Goal: Find specific page/section: Find specific page/section

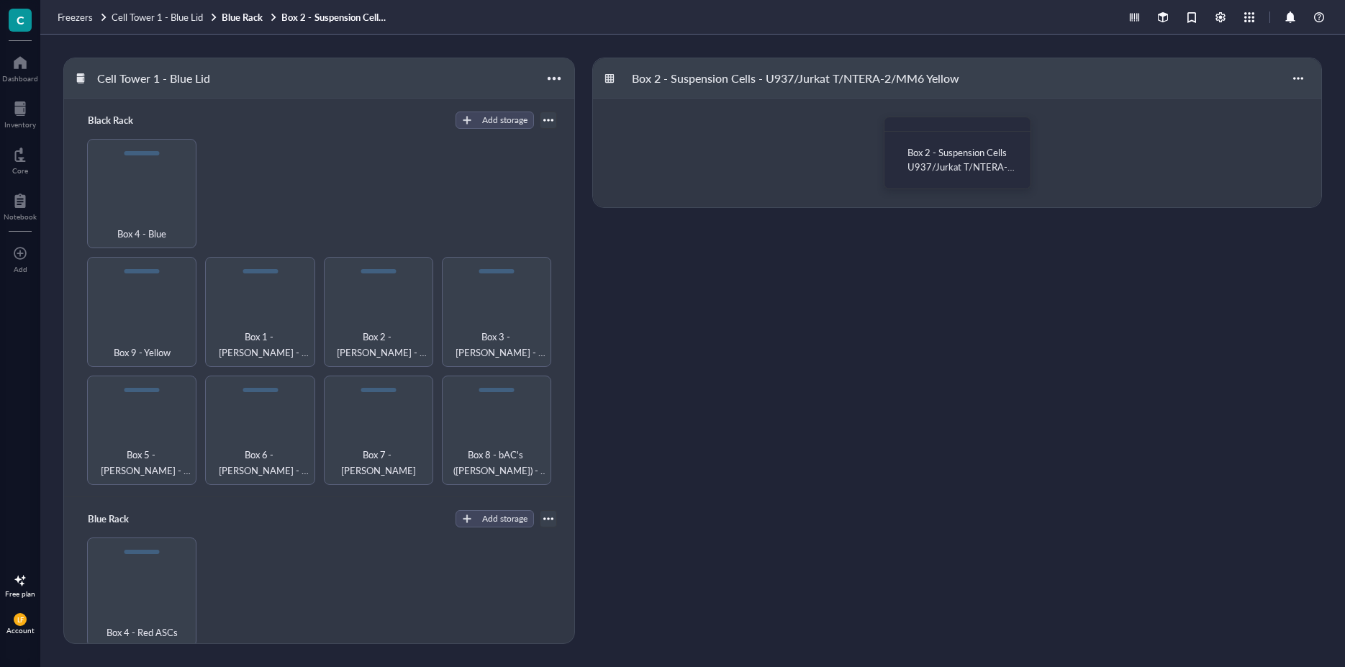
scroll to position [181, 0]
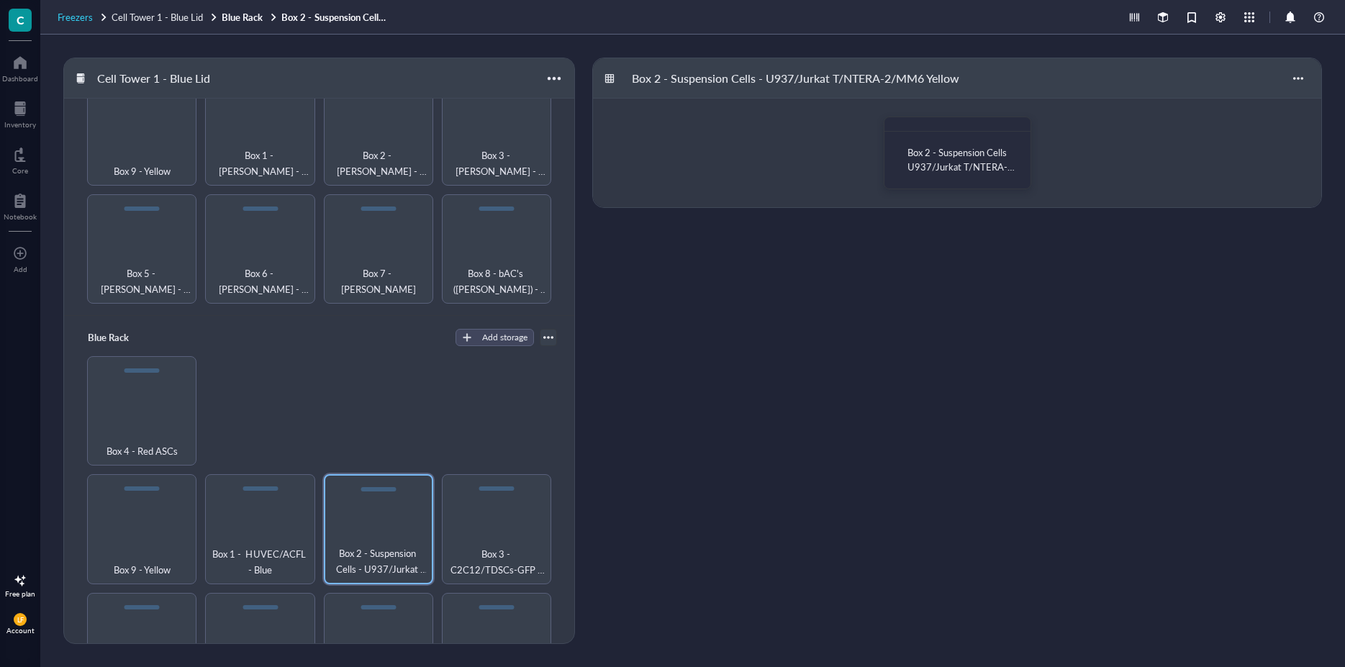
click at [75, 11] on span "Freezers" at bounding box center [75, 17] width 35 height 14
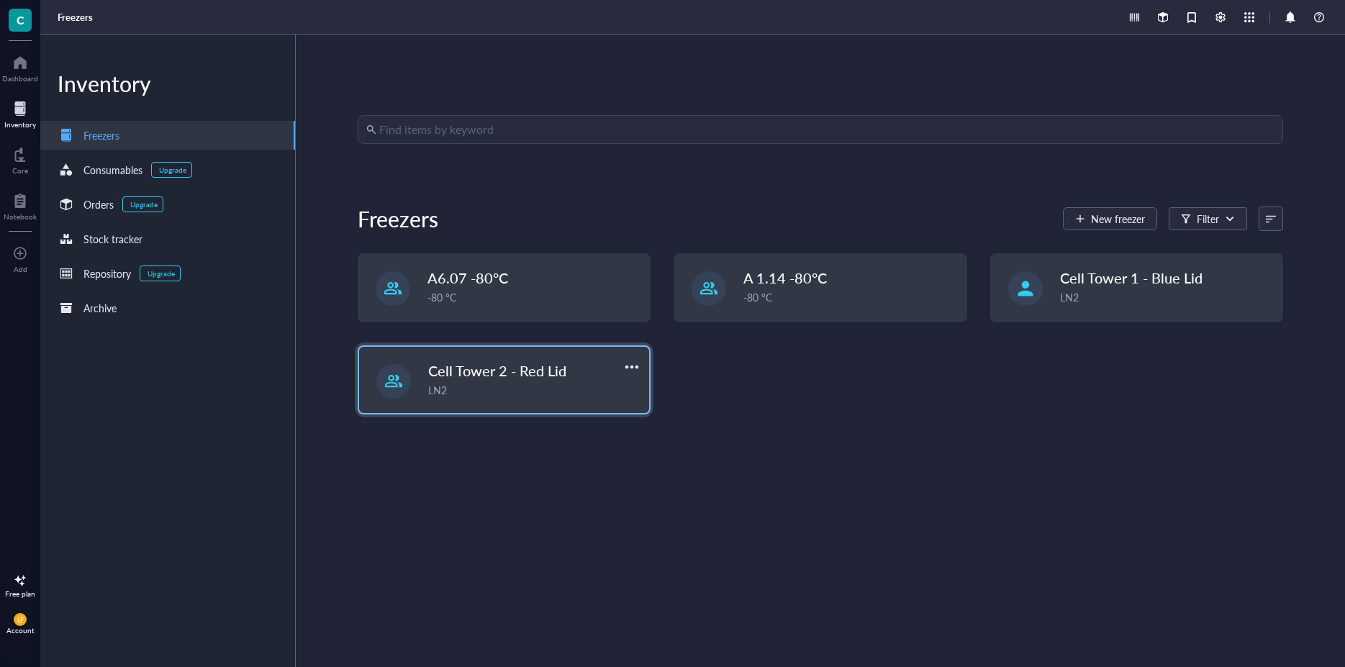
click at [507, 356] on div "Cell Tower 2 - Red Lid LN2" at bounding box center [504, 380] width 290 height 66
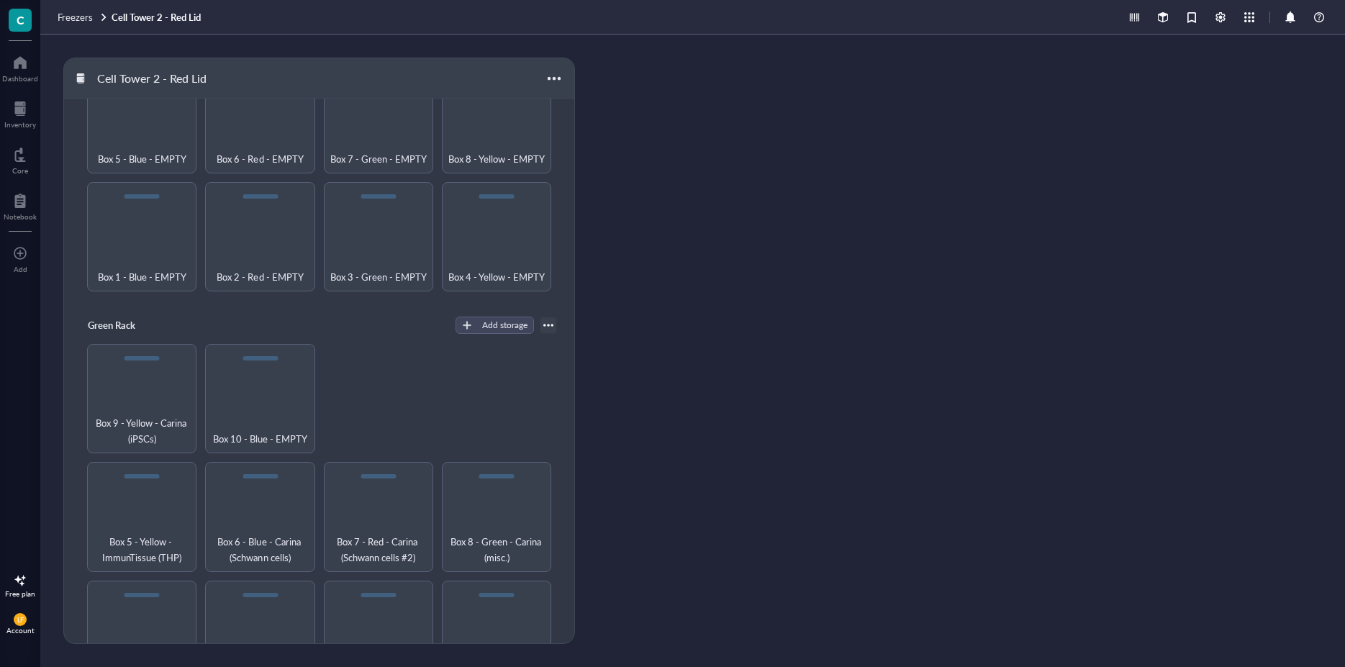
scroll to position [1002, 0]
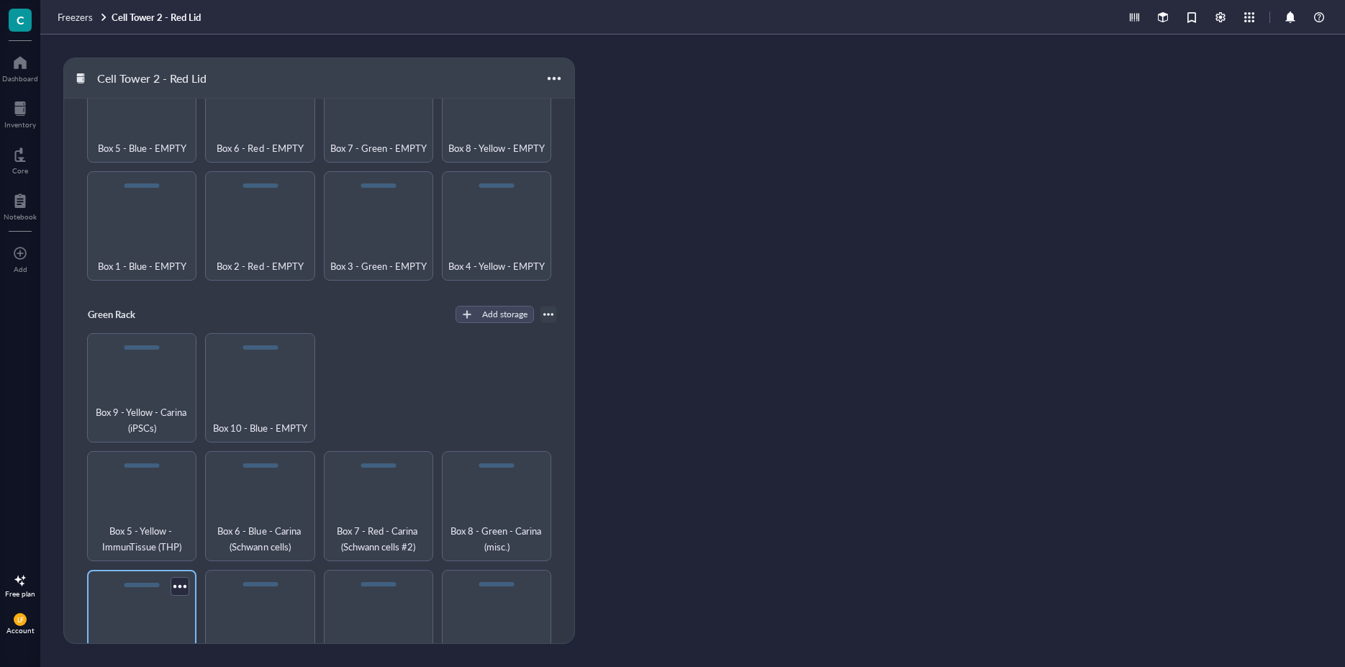
click at [130, 641] on span "Box 1 - Yellow - Technicians" at bounding box center [141, 657] width 95 height 32
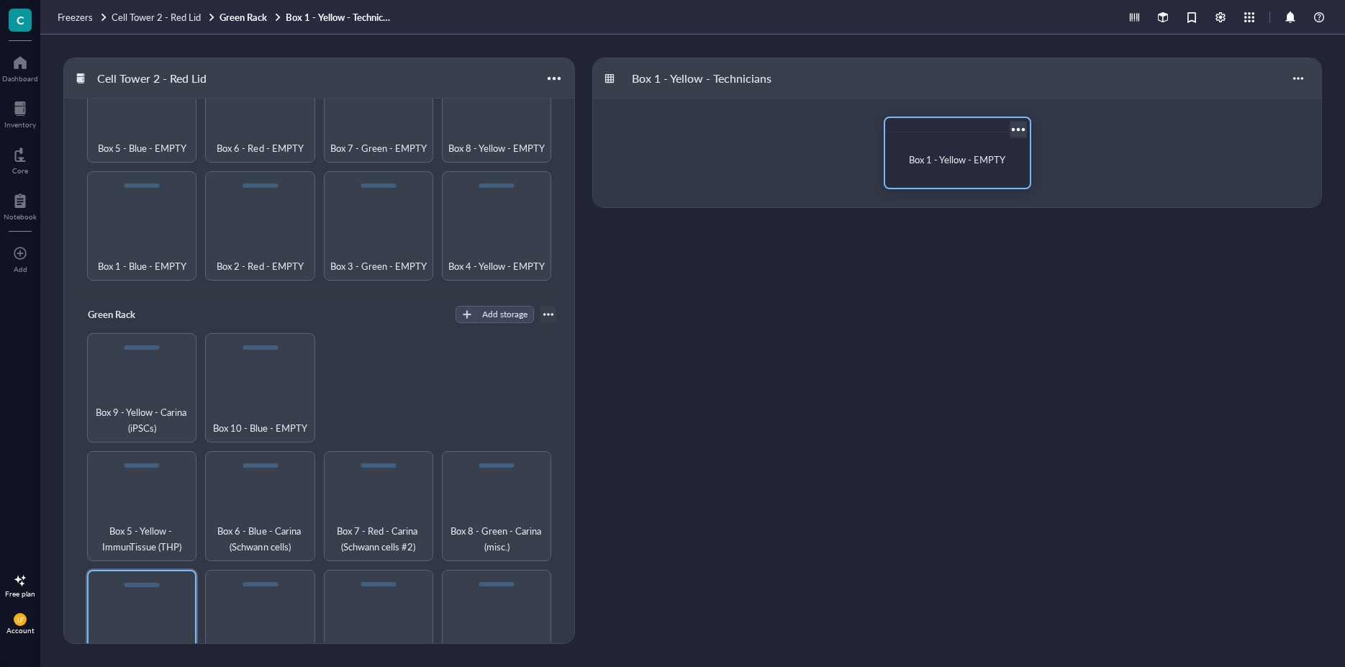
click at [957, 163] on span "Box 1 - Yellow - EMPTY" at bounding box center [957, 160] width 96 height 14
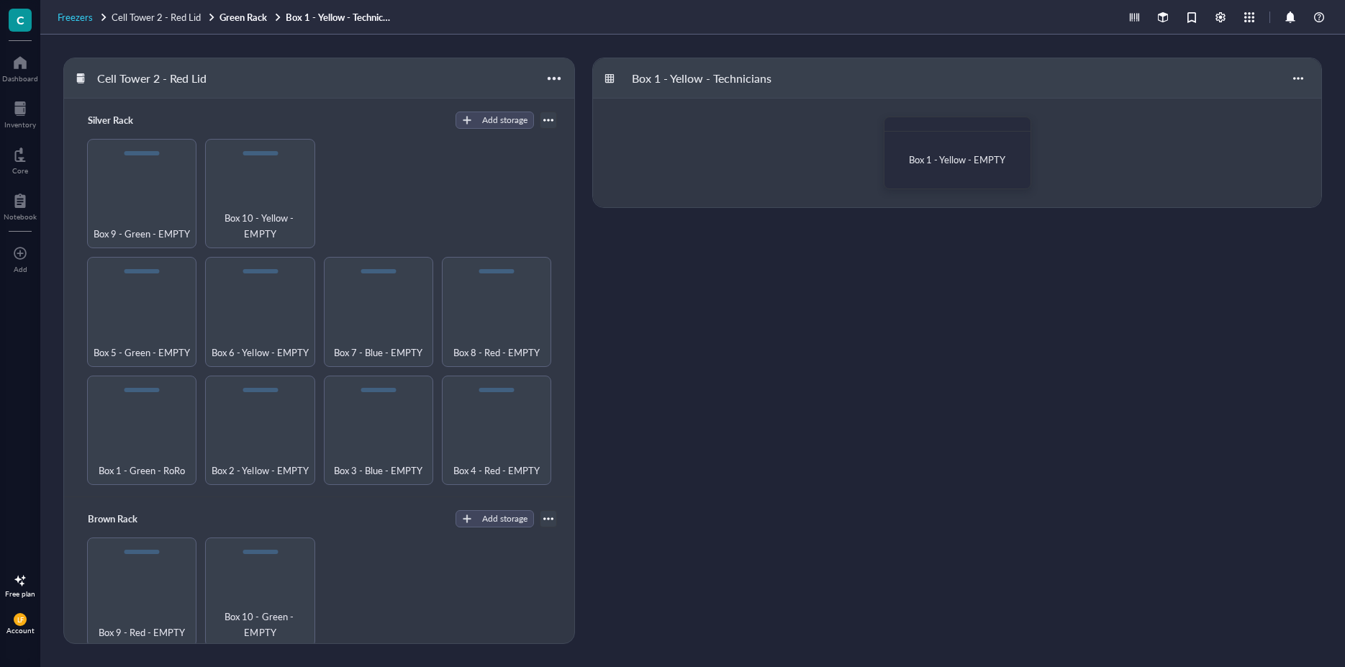
click at [75, 12] on span "Freezers" at bounding box center [75, 17] width 35 height 14
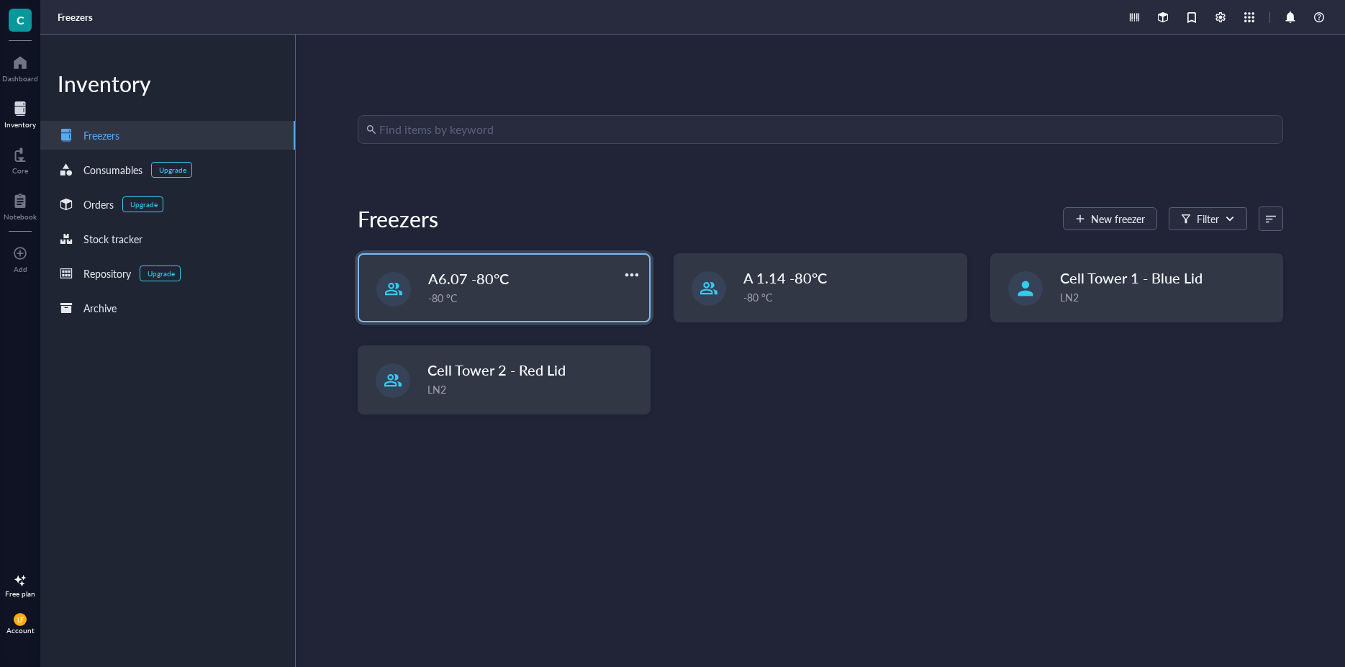
click at [511, 284] on div "A6.07 -80°C" at bounding box center [519, 278] width 183 height 20
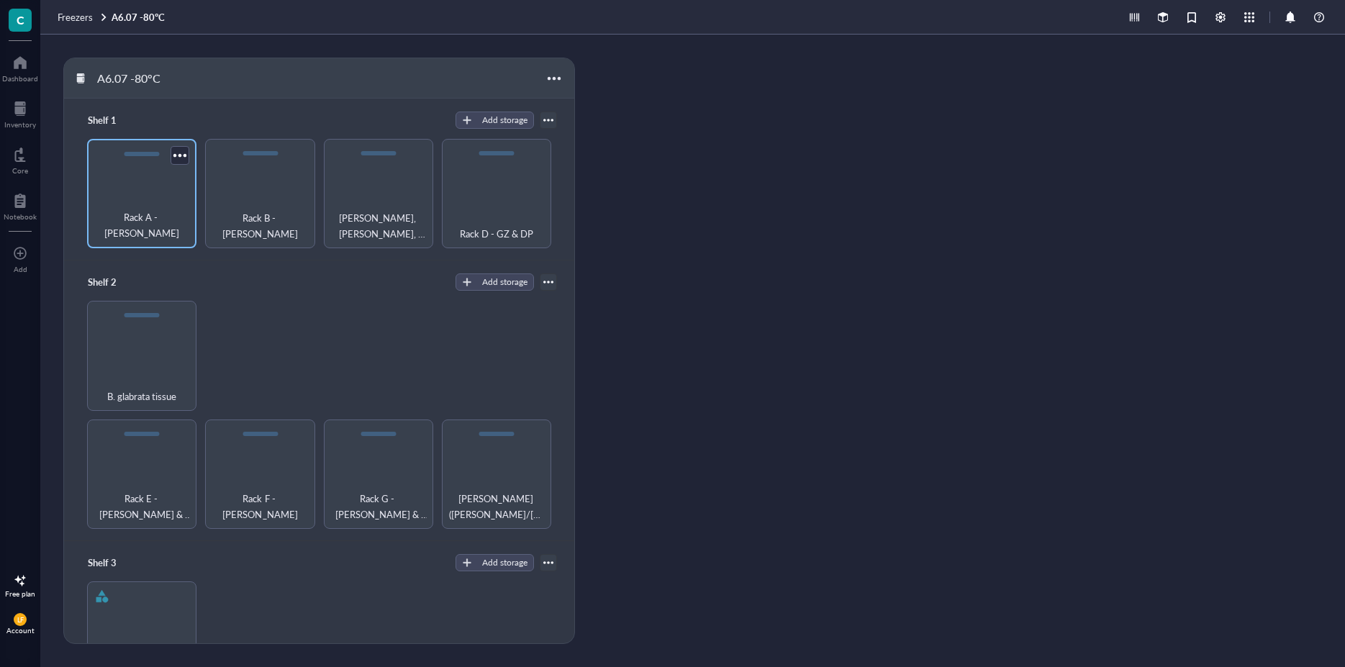
click at [138, 228] on span "Rack A - [PERSON_NAME]" at bounding box center [141, 225] width 95 height 32
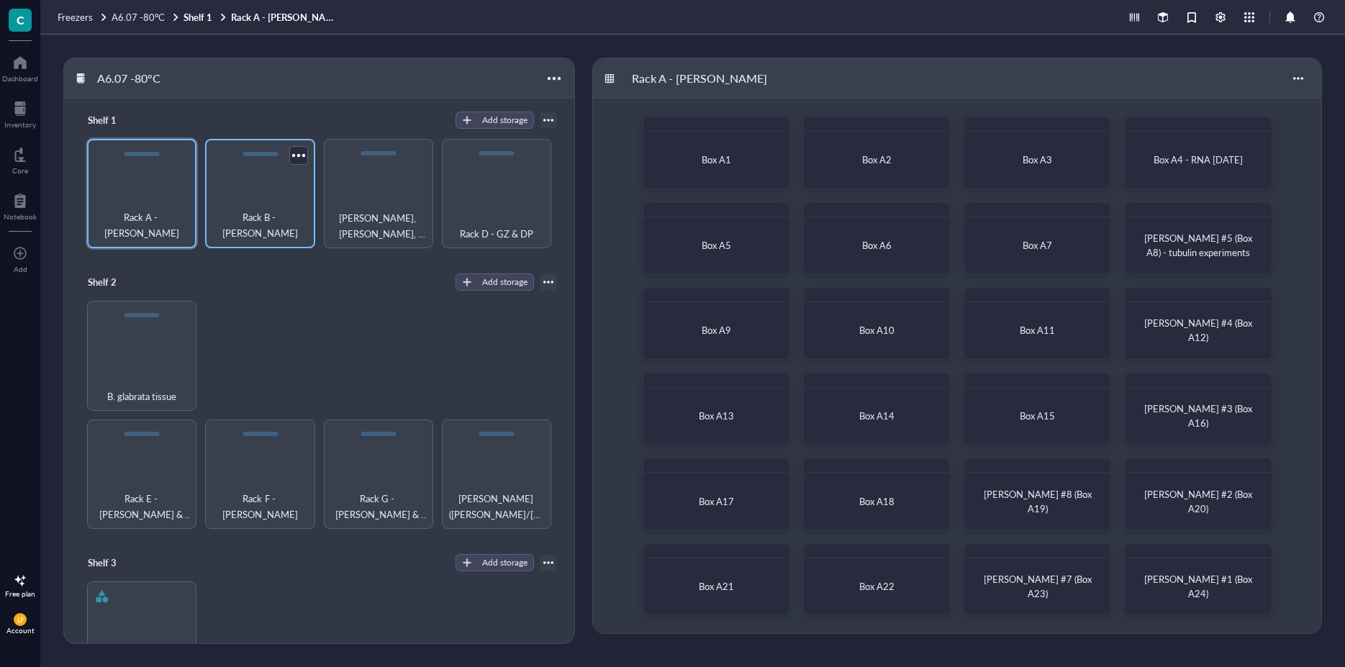
click at [253, 164] on div "Rack B - [PERSON_NAME]" at bounding box center [259, 193] width 109 height 109
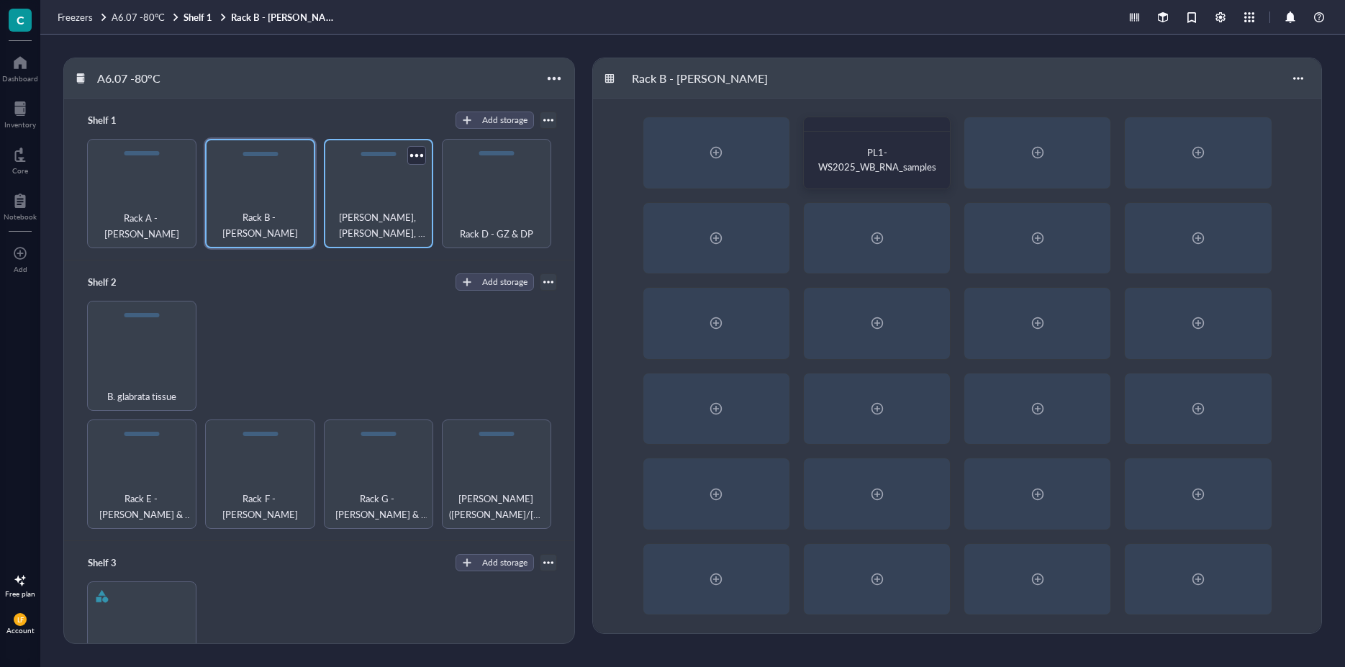
click at [354, 225] on span "[PERSON_NAME], [PERSON_NAME], [PERSON_NAME]" at bounding box center [378, 225] width 95 height 32
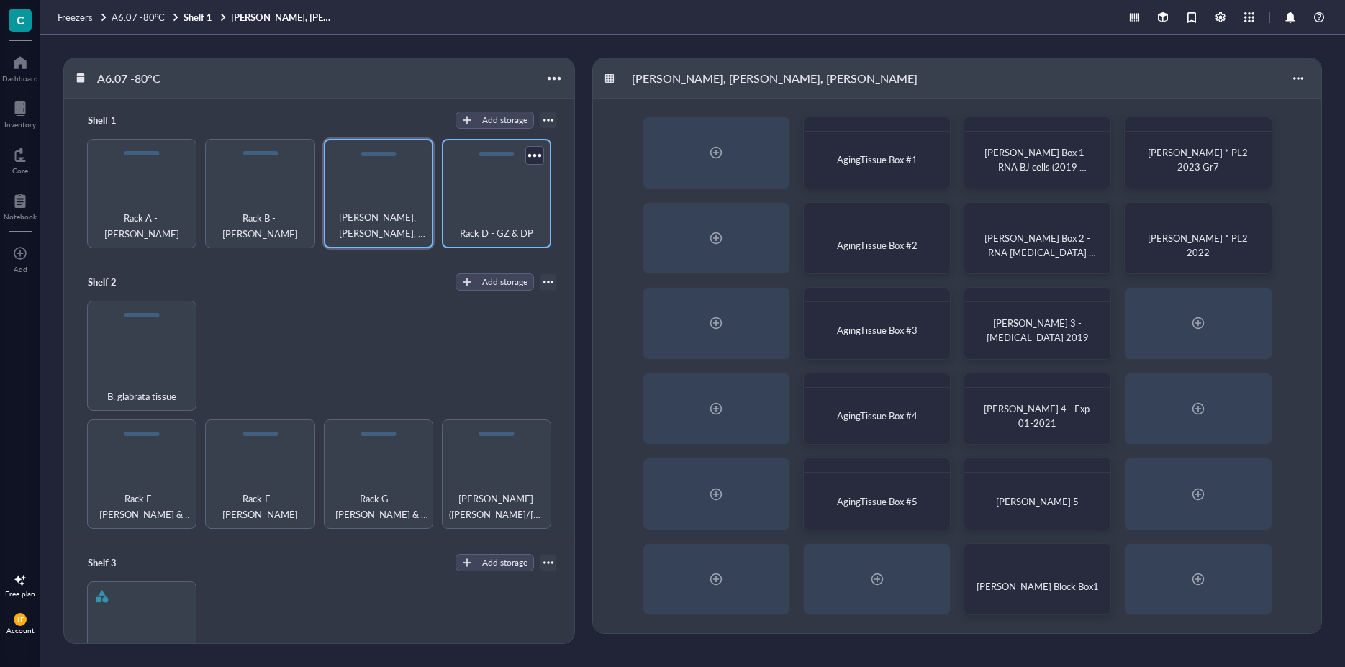
click at [481, 184] on div "Rack D - GZ & DP" at bounding box center [496, 193] width 109 height 109
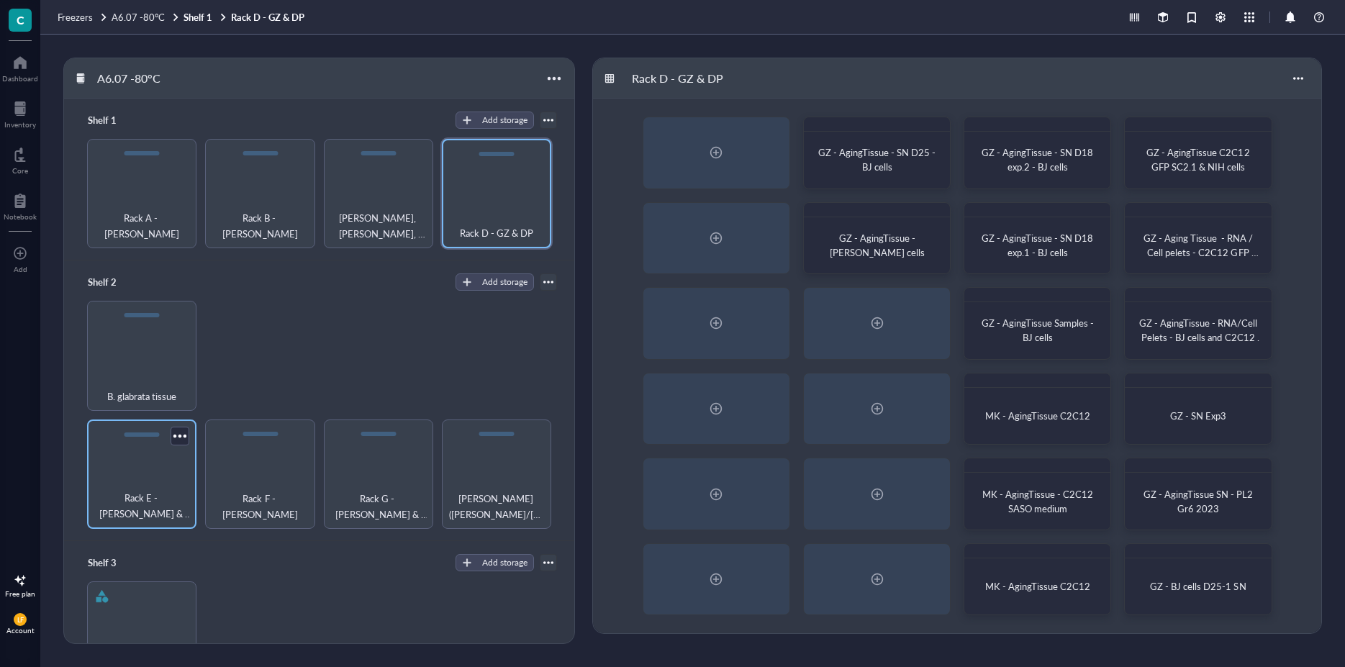
click at [144, 435] on div "Rack E - [PERSON_NAME] & MK" at bounding box center [141, 474] width 109 height 109
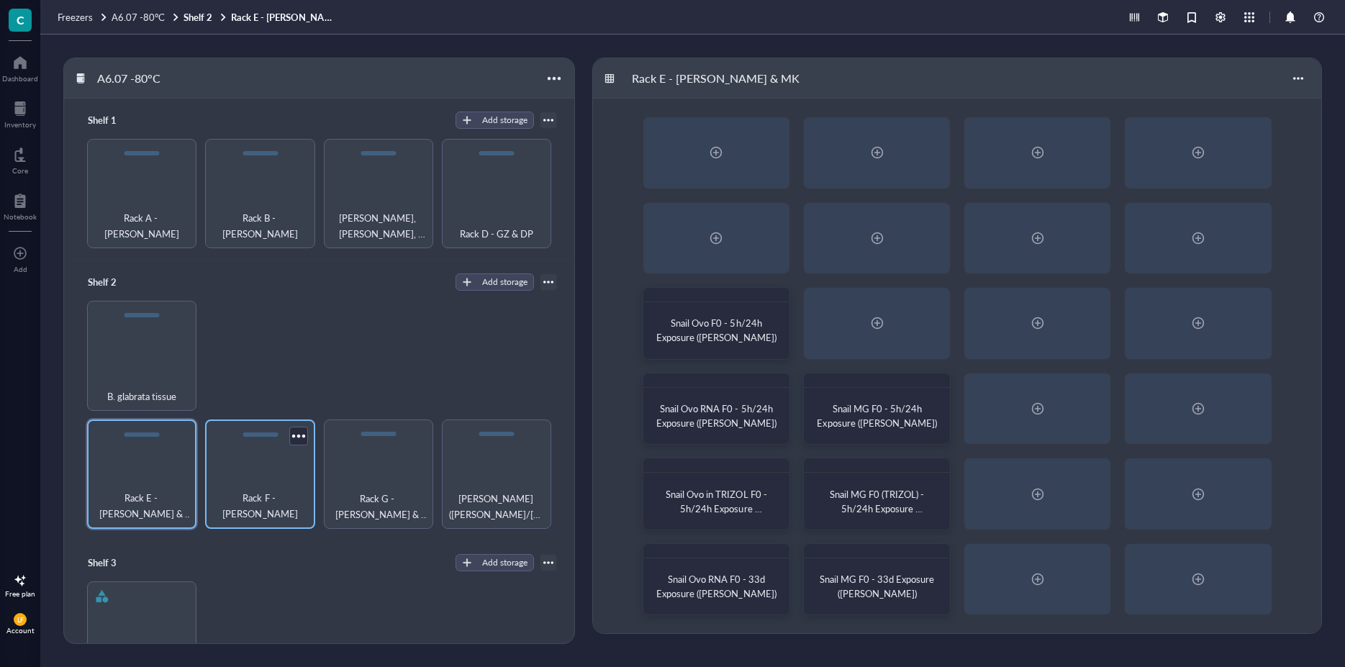
click at [241, 497] on span "Rack F - [PERSON_NAME]" at bounding box center [259, 506] width 95 height 32
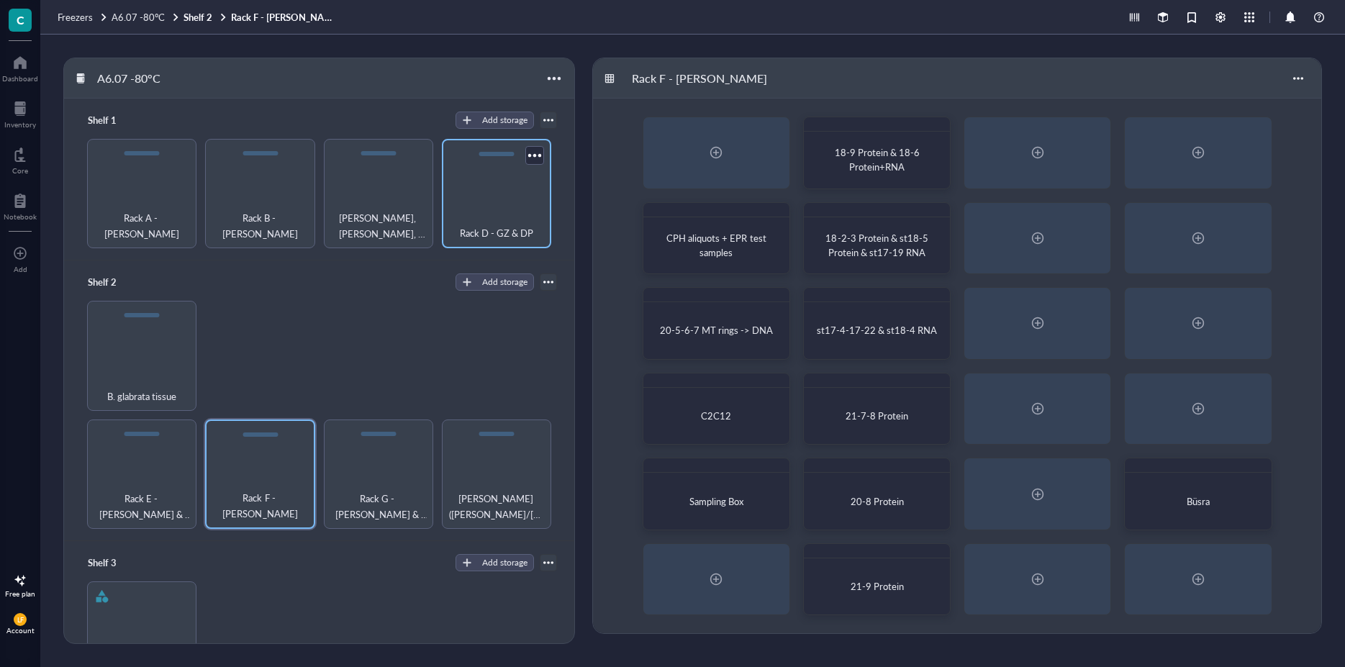
click at [499, 202] on div "Rack D - GZ & DP" at bounding box center [496, 193] width 109 height 109
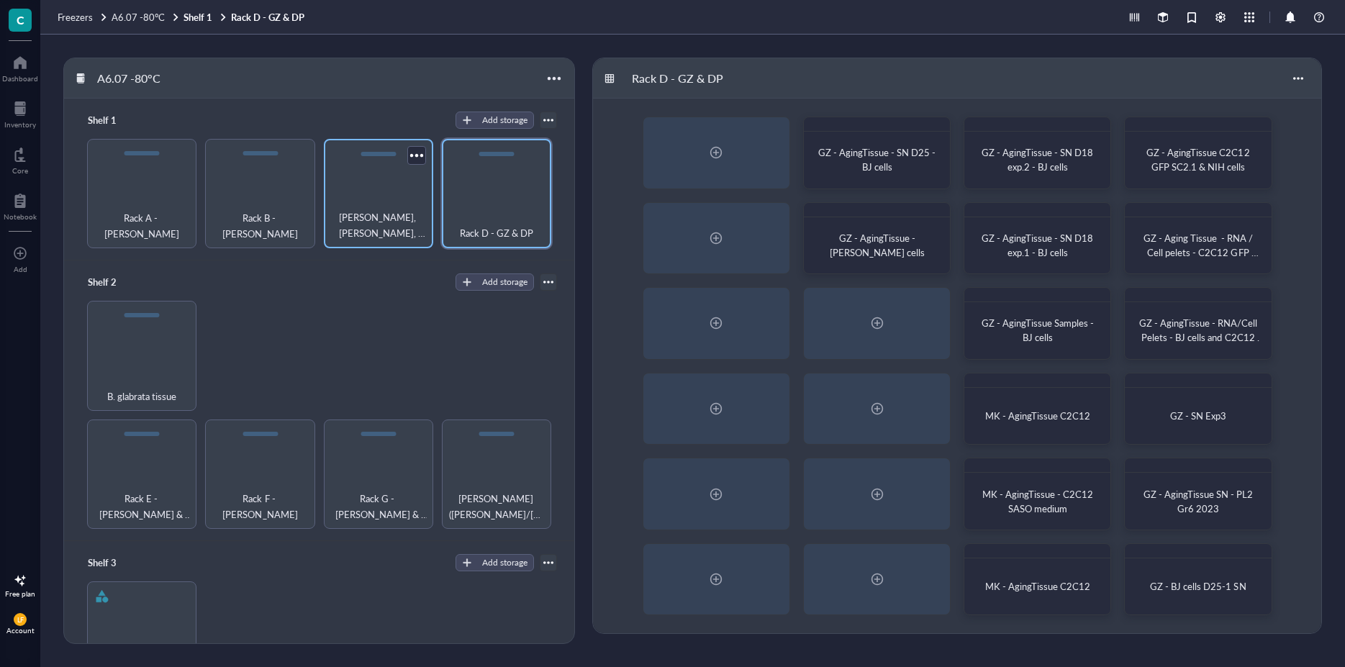
click at [390, 194] on div "[PERSON_NAME], [PERSON_NAME], [PERSON_NAME]" at bounding box center [378, 193] width 109 height 109
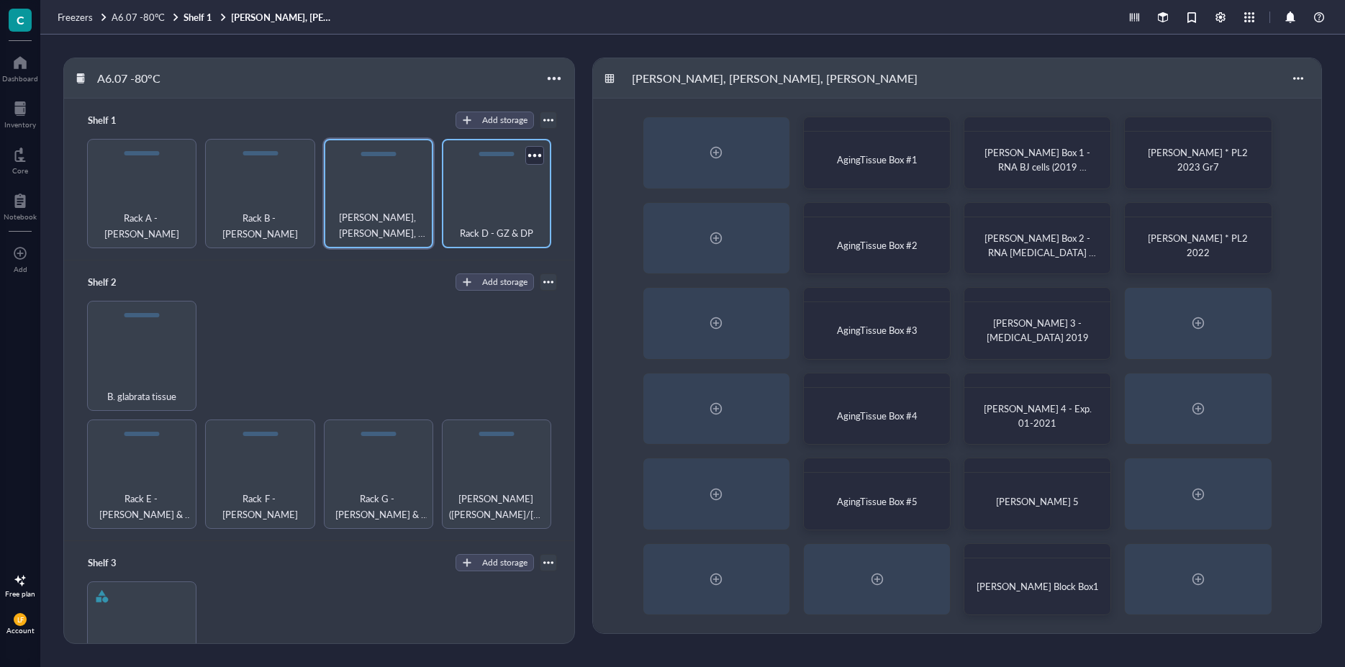
click at [477, 202] on div "Rack D - GZ & DP" at bounding box center [496, 193] width 109 height 109
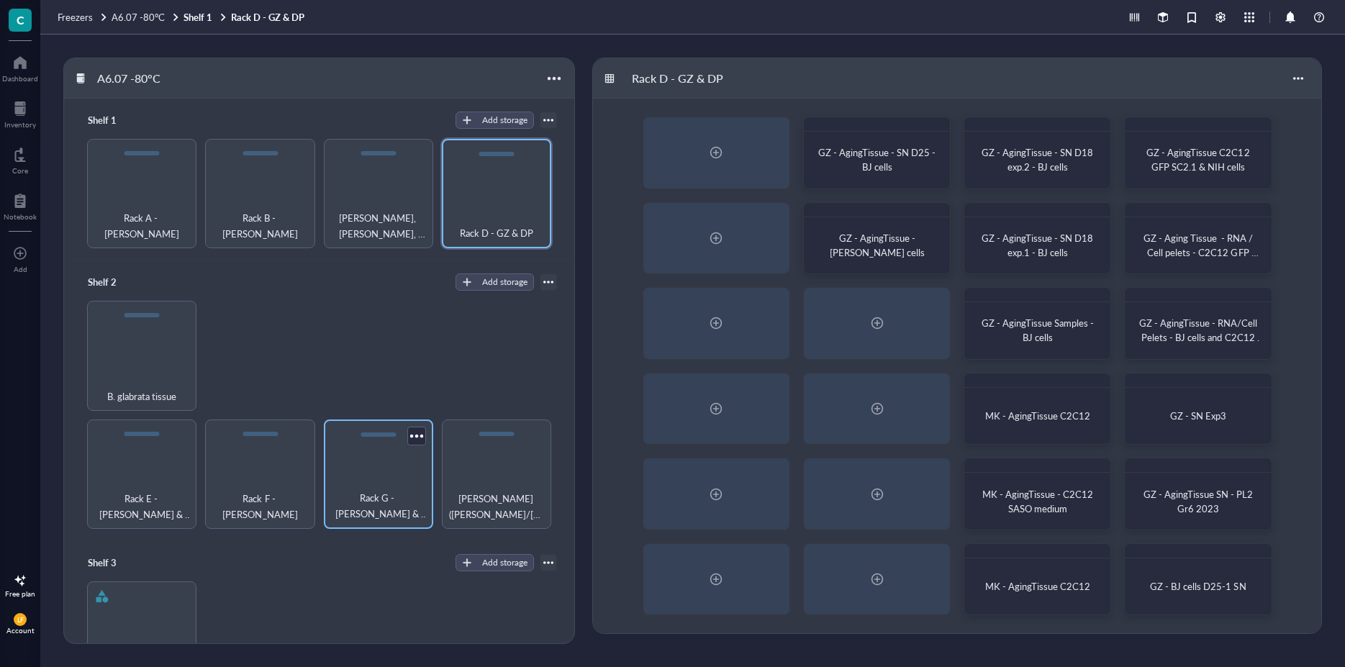
click at [365, 502] on span "Rack G - [PERSON_NAME] & MTE" at bounding box center [378, 506] width 95 height 32
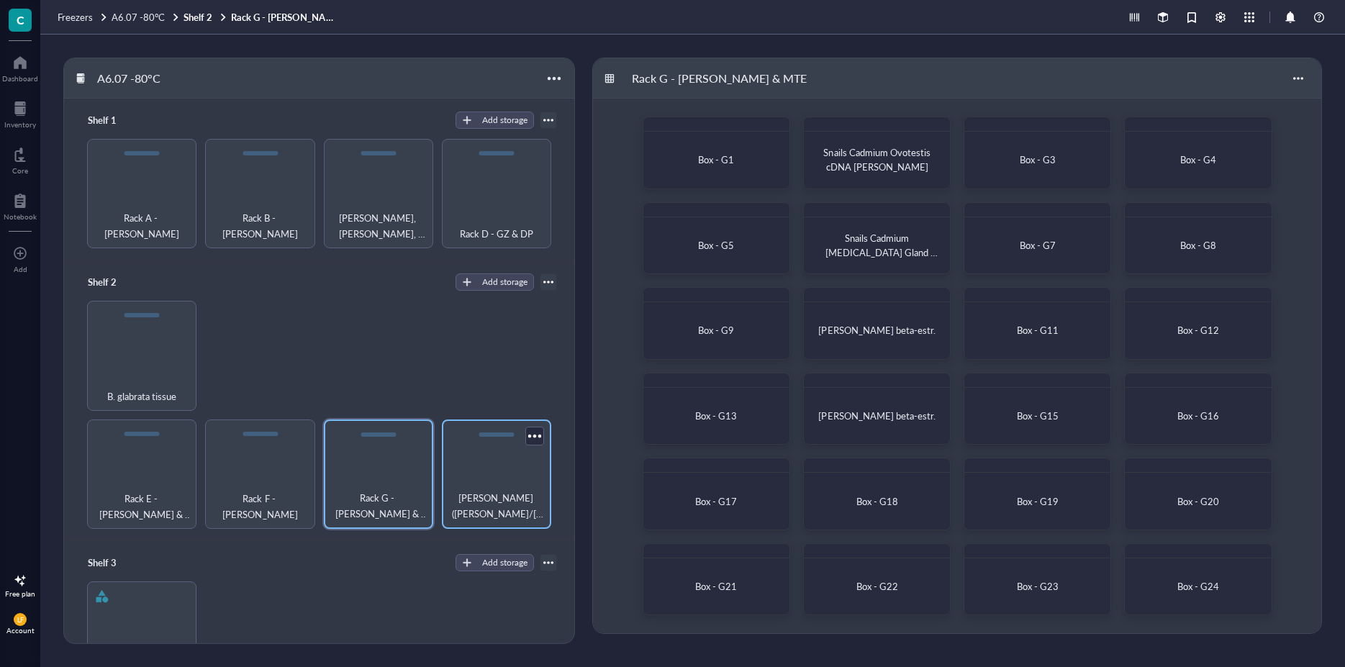
click at [469, 455] on div "[PERSON_NAME] ([PERSON_NAME]/[PERSON_NAME]/[PERSON_NAME]/[PERSON_NAME] ) & MUT" at bounding box center [496, 474] width 109 height 109
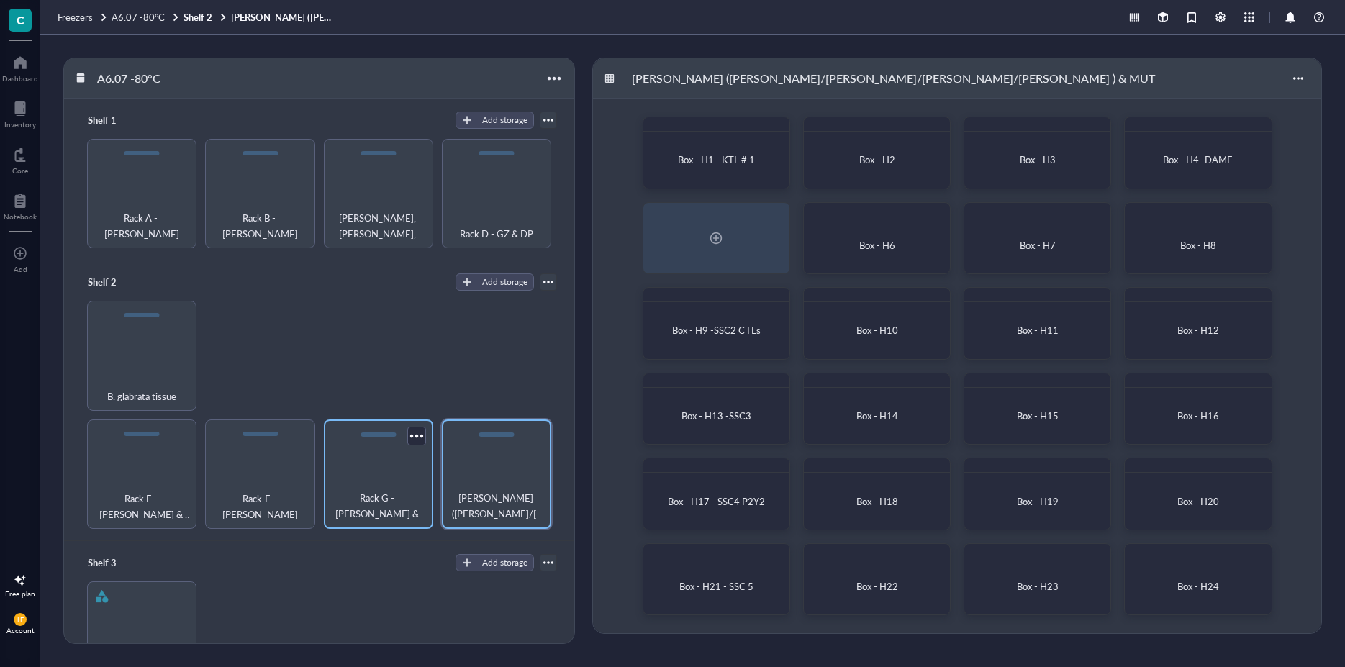
click at [376, 479] on div "Rack G - [PERSON_NAME] & MTE" at bounding box center [378, 474] width 109 height 109
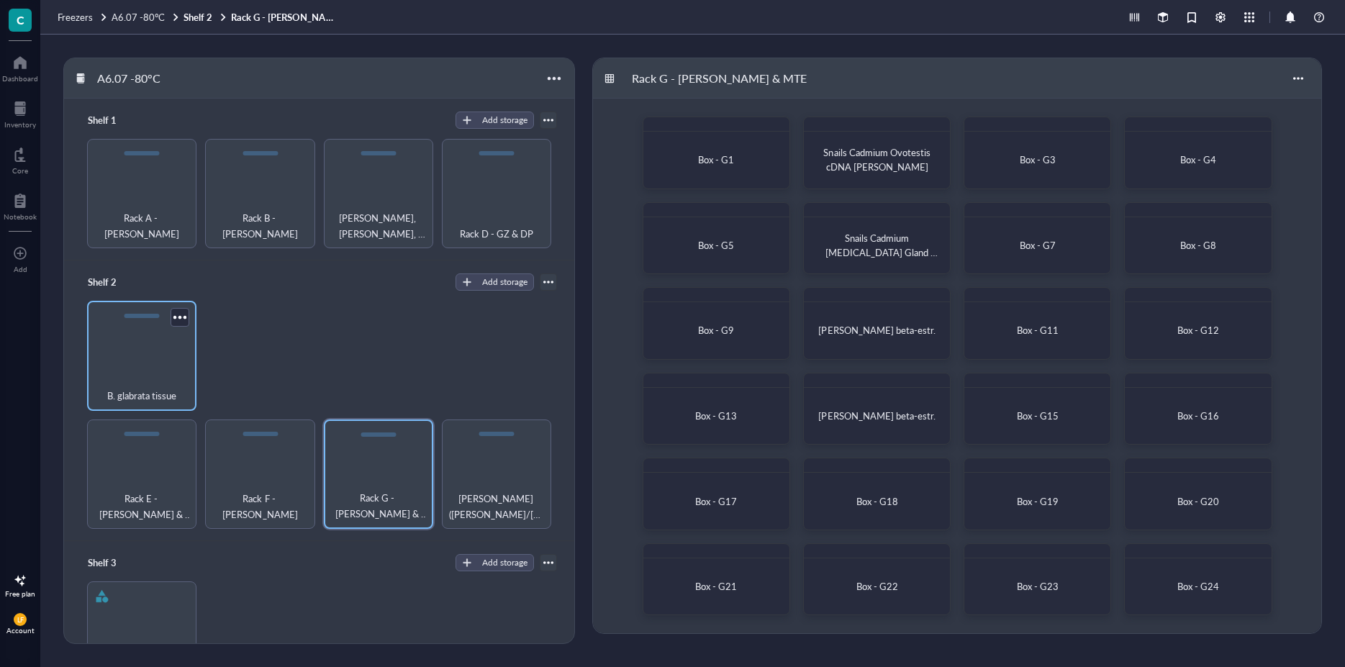
click at [119, 320] on div "B. glabrata tissue" at bounding box center [141, 355] width 109 height 109
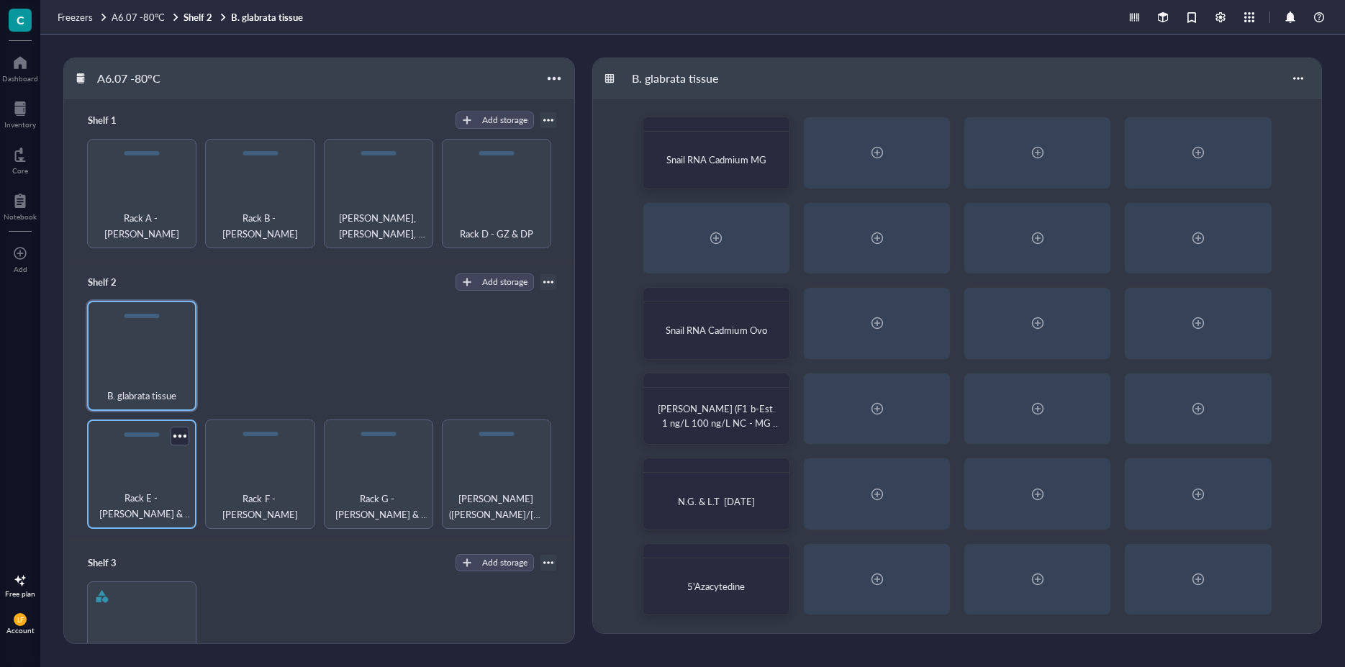
click at [127, 471] on div "Rack E - [PERSON_NAME] & MK" at bounding box center [141, 474] width 109 height 109
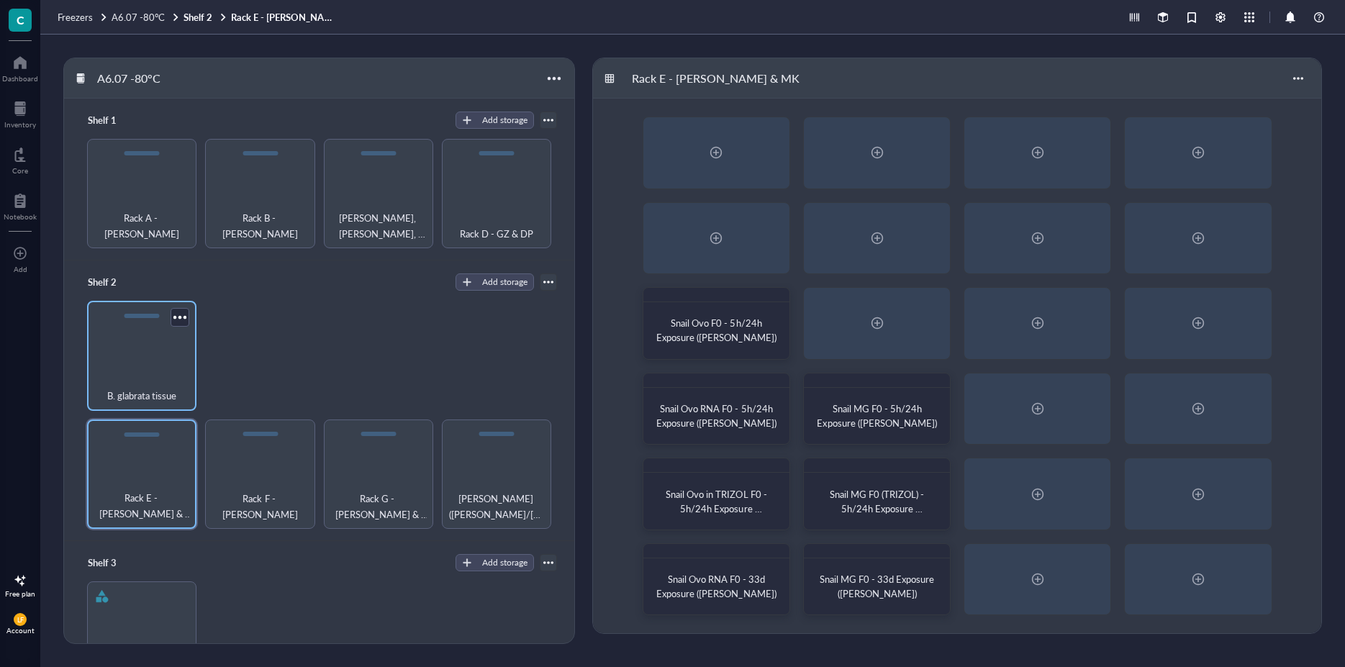
click at [146, 373] on div "B. glabrata tissue" at bounding box center [141, 388] width 95 height 32
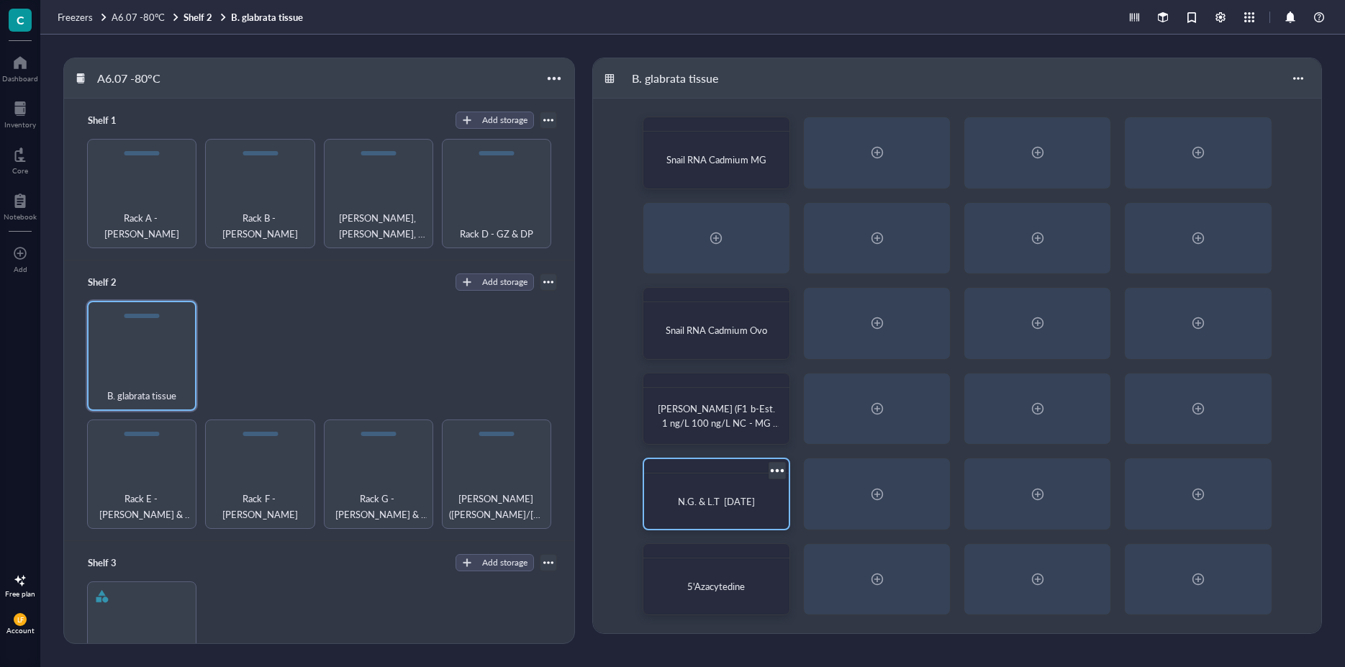
click at [713, 496] on span "N.G. & L.T [DATE]" at bounding box center [716, 501] width 76 height 14
click at [749, 504] on div "N.G. & L.T [DATE]" at bounding box center [716, 501] width 133 height 44
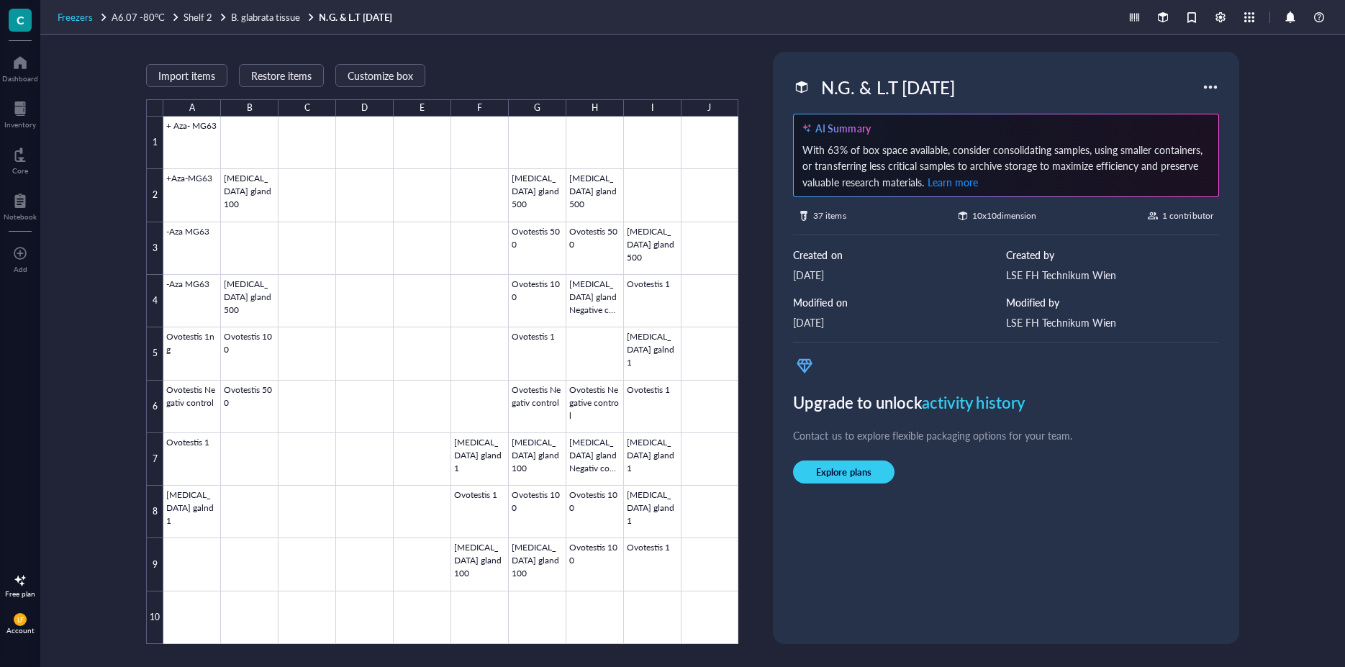
click at [73, 15] on span "Freezers" at bounding box center [75, 17] width 35 height 14
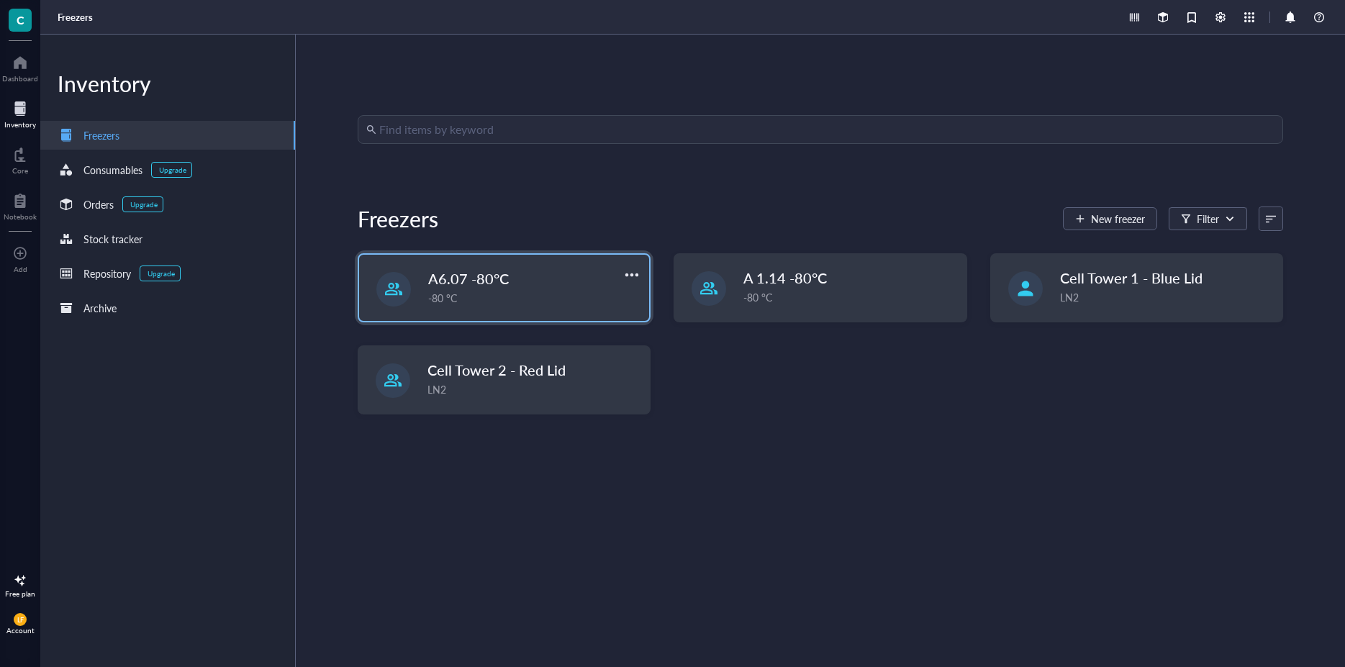
click at [498, 280] on span "A6.07 -80°C" at bounding box center [468, 278] width 81 height 20
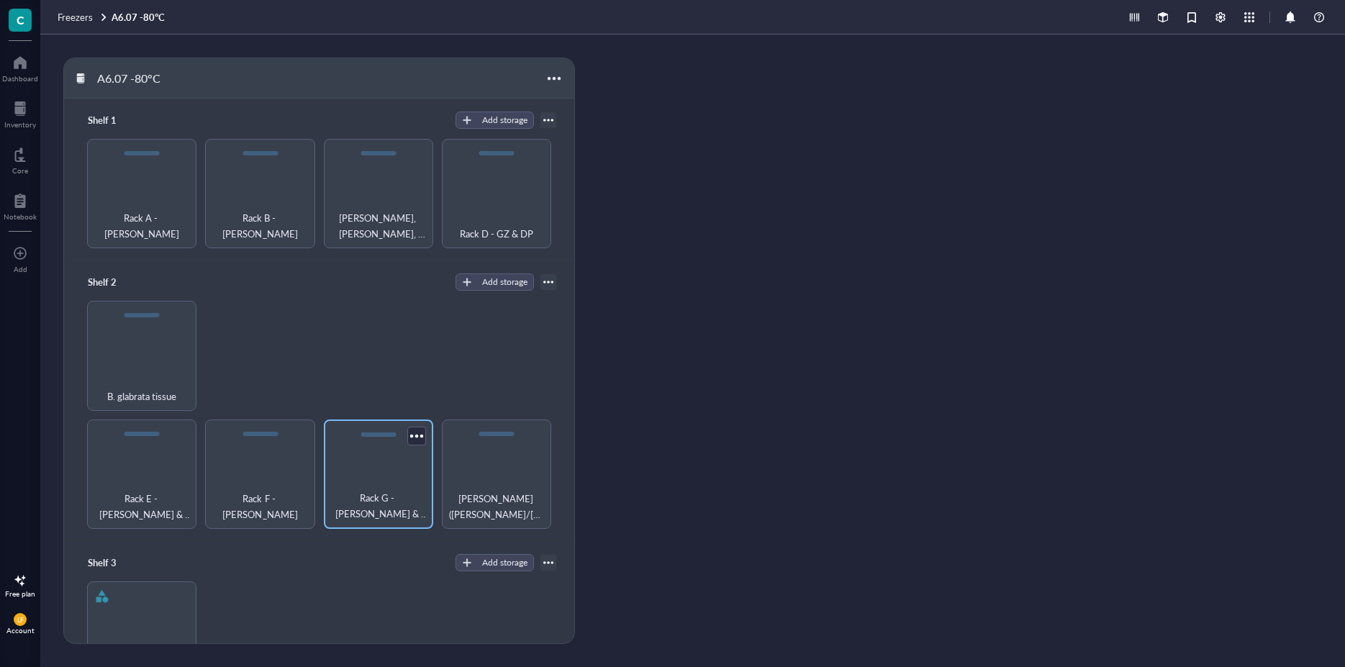
scroll to position [181, 0]
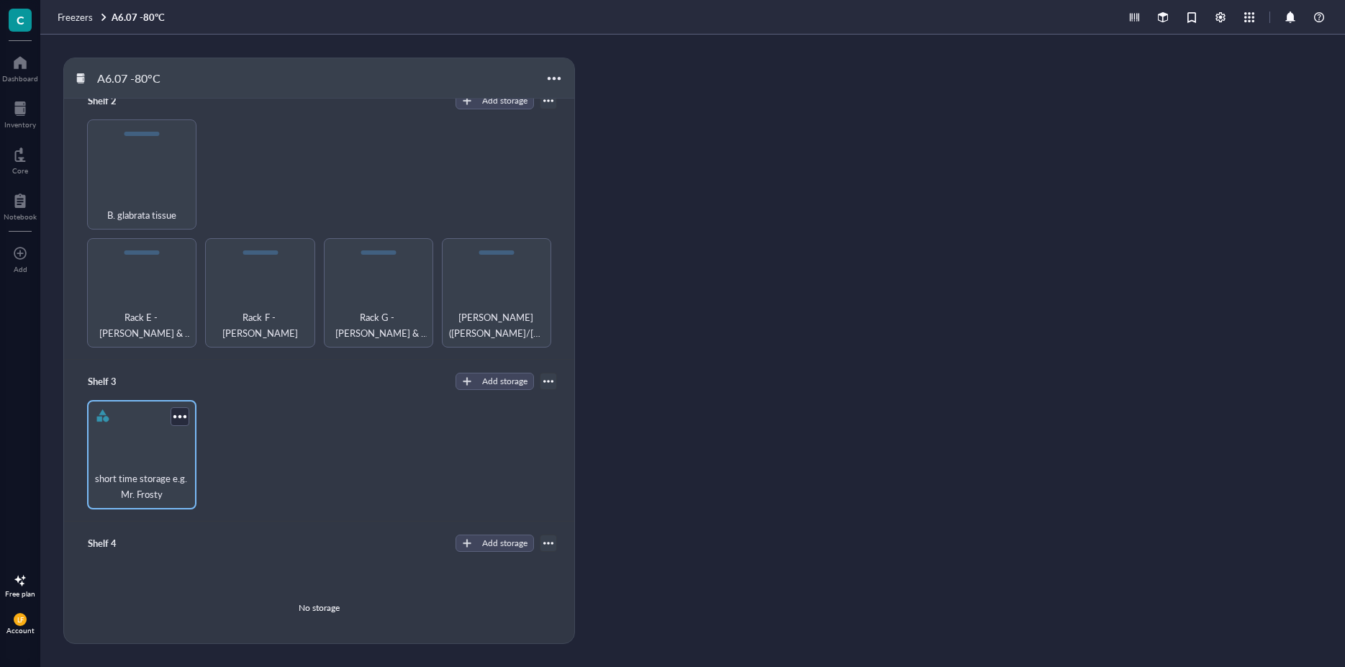
click at [158, 443] on div "short time storage e.g. Mr. Frosty" at bounding box center [141, 454] width 109 height 109
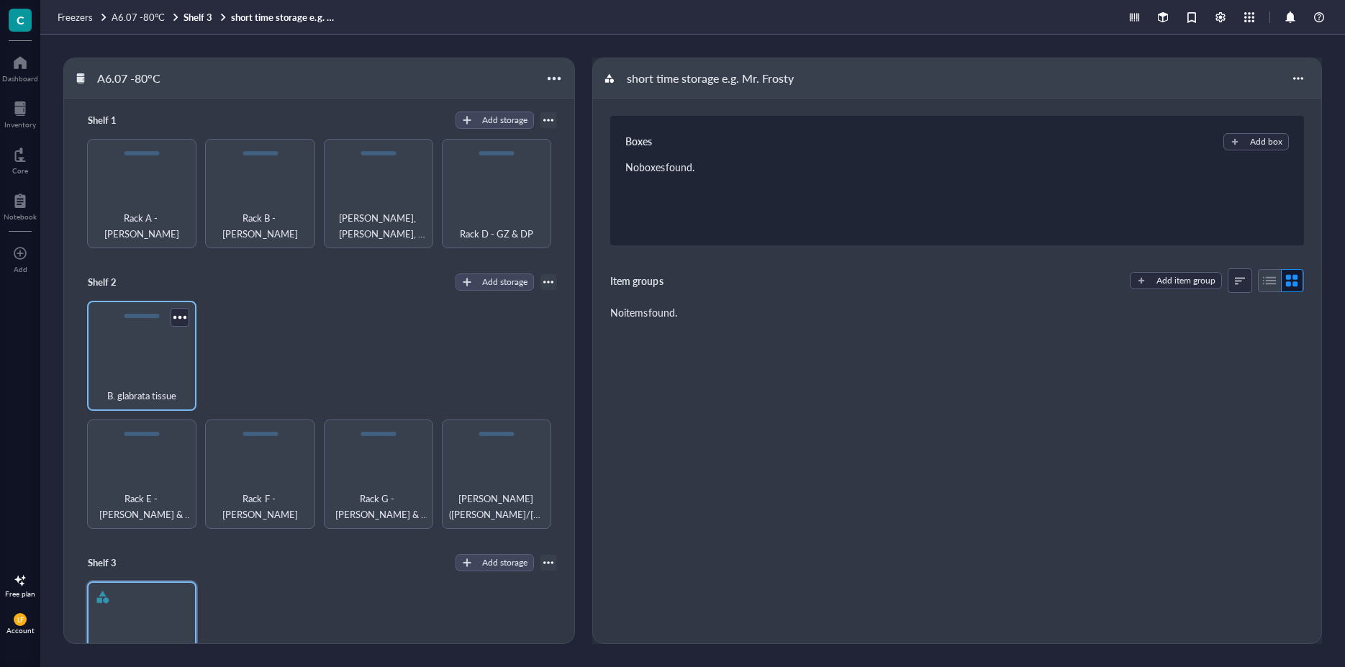
click at [139, 379] on div "B. glabrata tissue" at bounding box center [141, 388] width 95 height 32
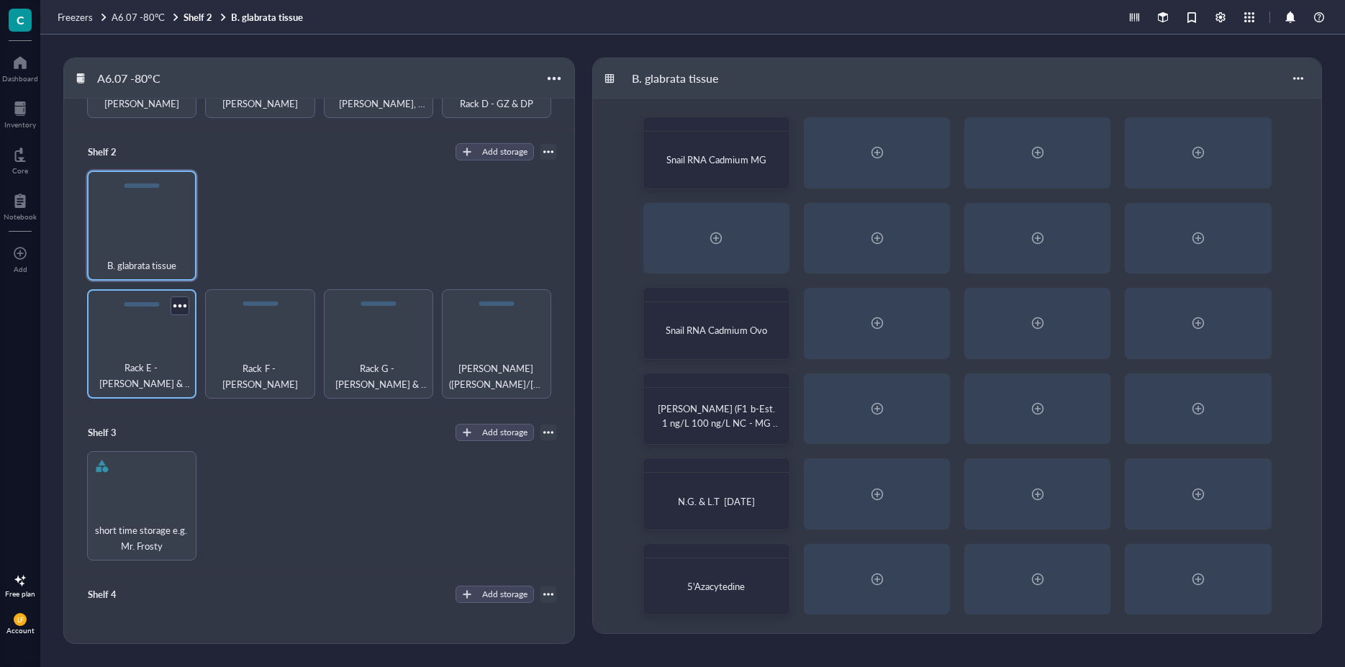
scroll to position [189, 0]
